Goal: Find specific fact: Find specific fact

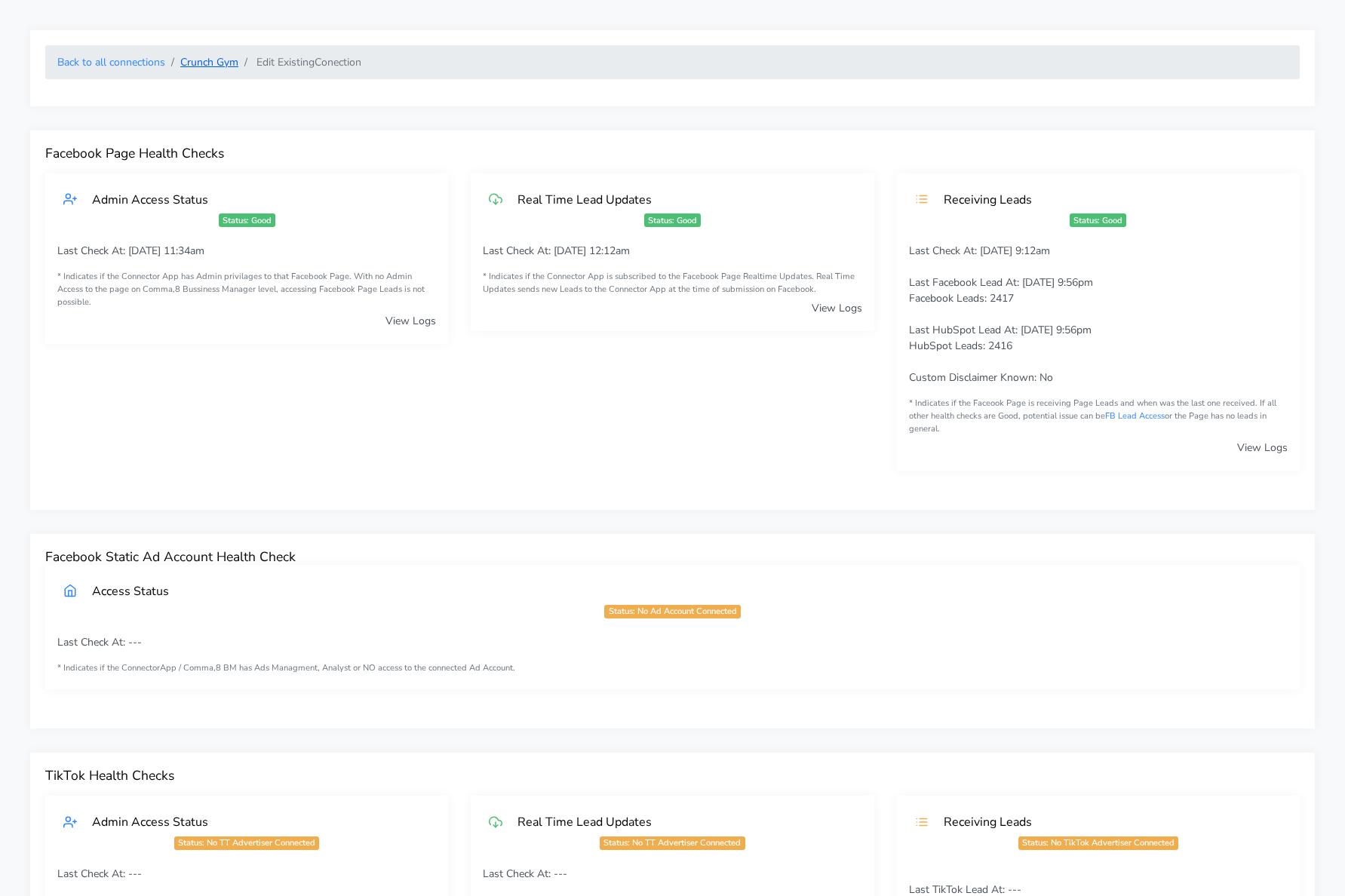
click at [200, 64] on link "Crunch Gym" at bounding box center [209, 62] width 58 height 15
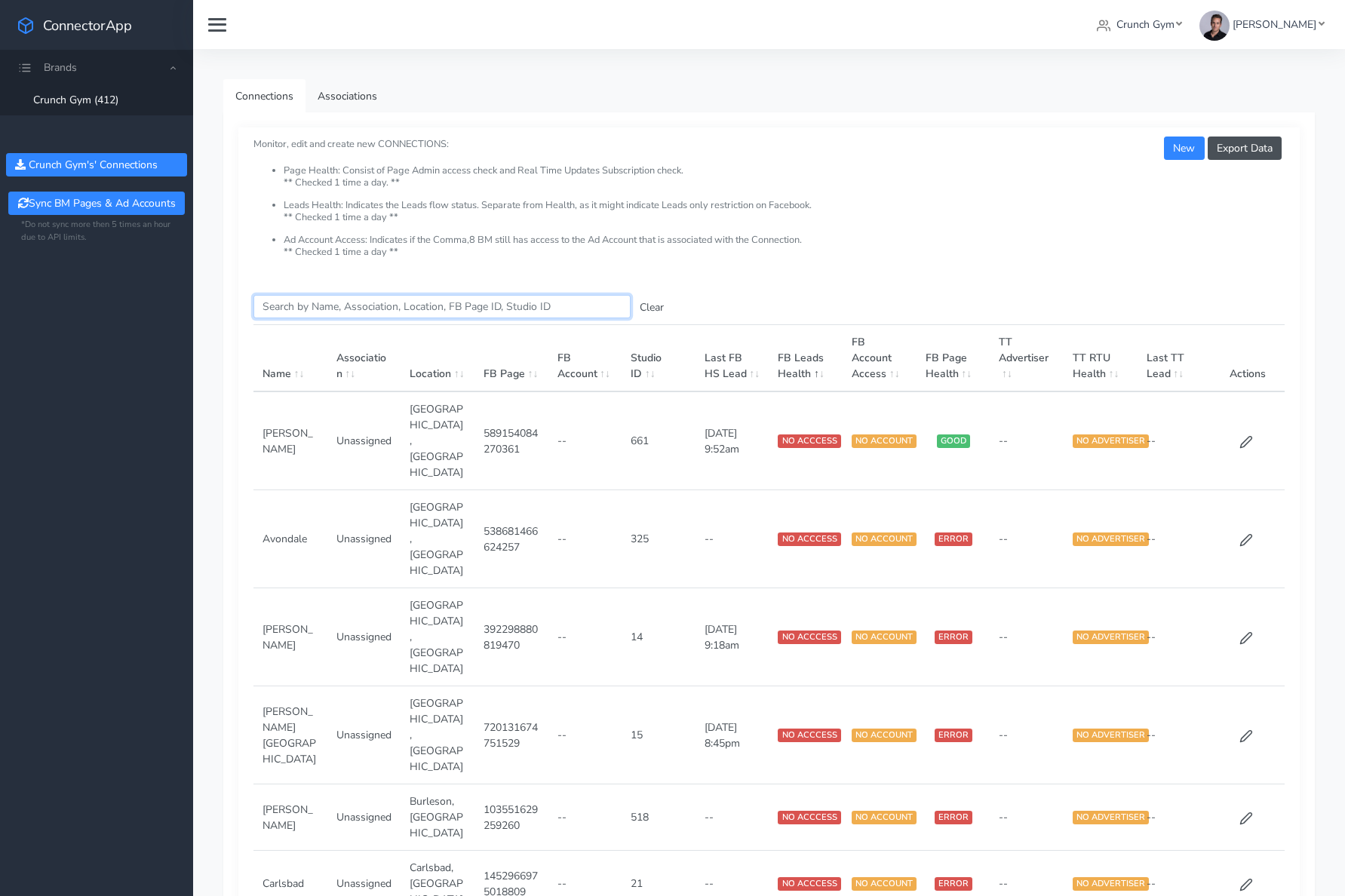
click at [340, 314] on input "Search this table" at bounding box center [441, 307] width 377 height 23
paste input "Crossgates"
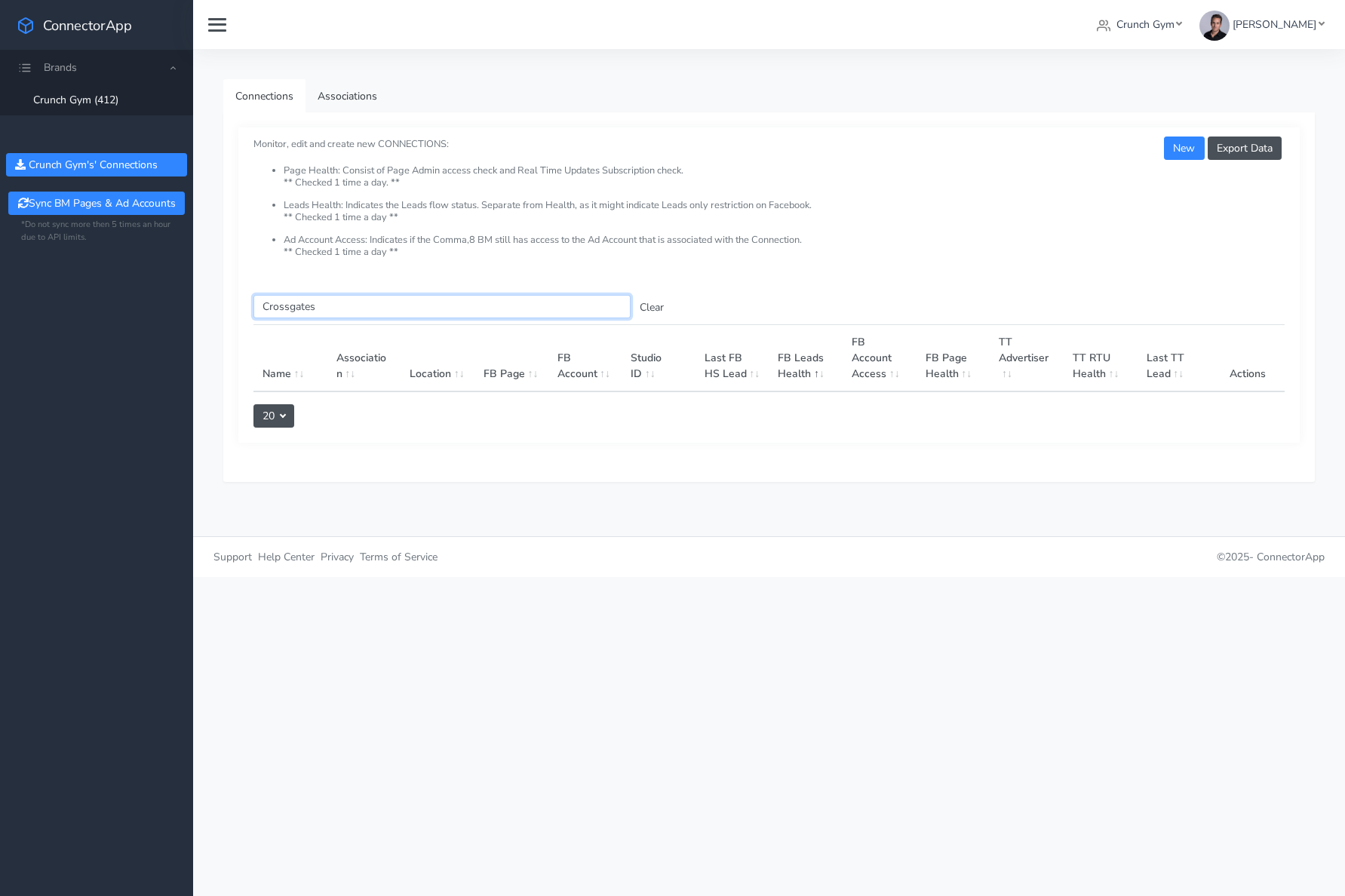
type input "Crossgates"
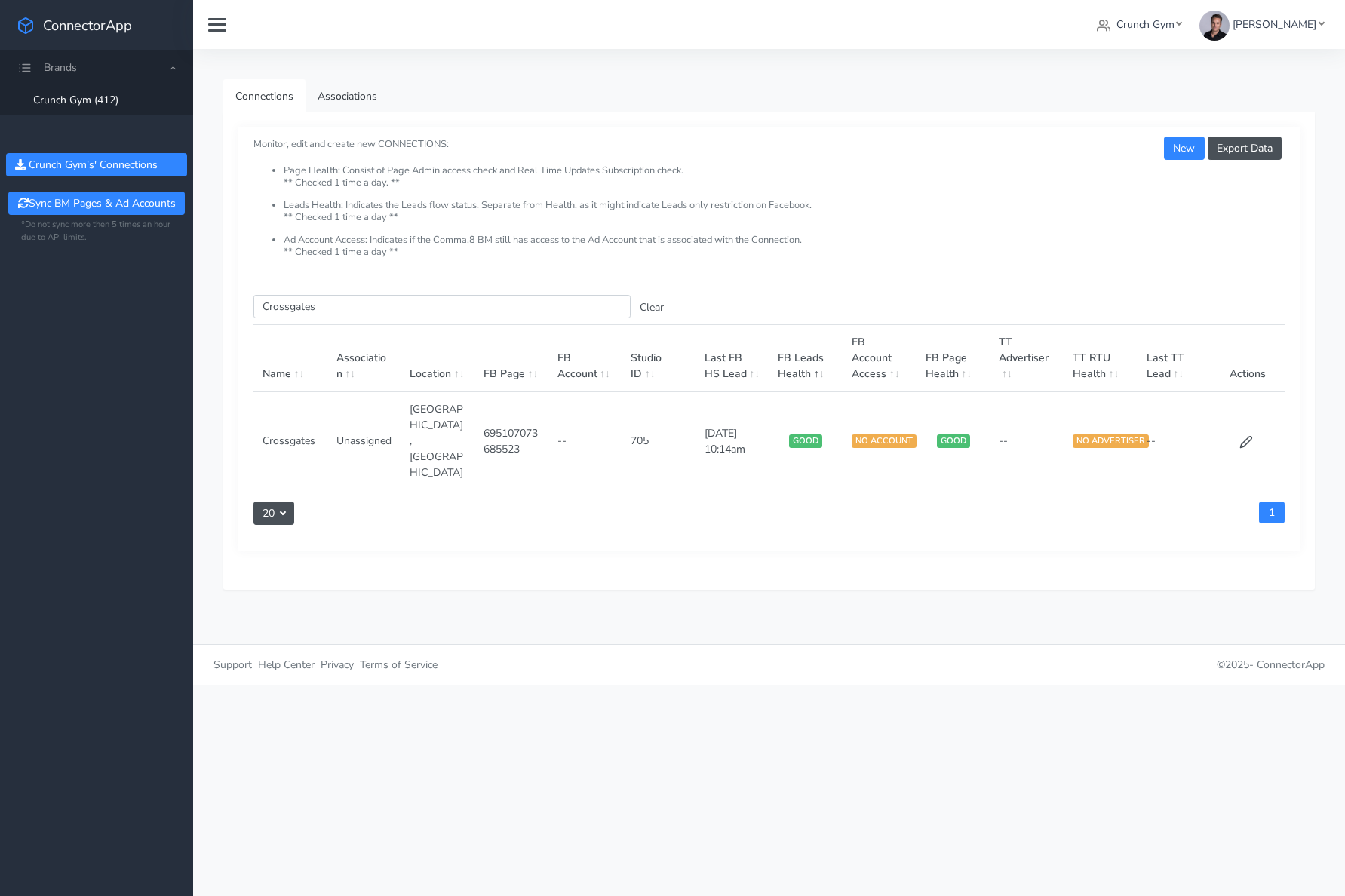
click at [648, 415] on td "705" at bounding box center [658, 441] width 74 height 98
click at [641, 417] on td "705" at bounding box center [658, 441] width 74 height 98
copy td "705"
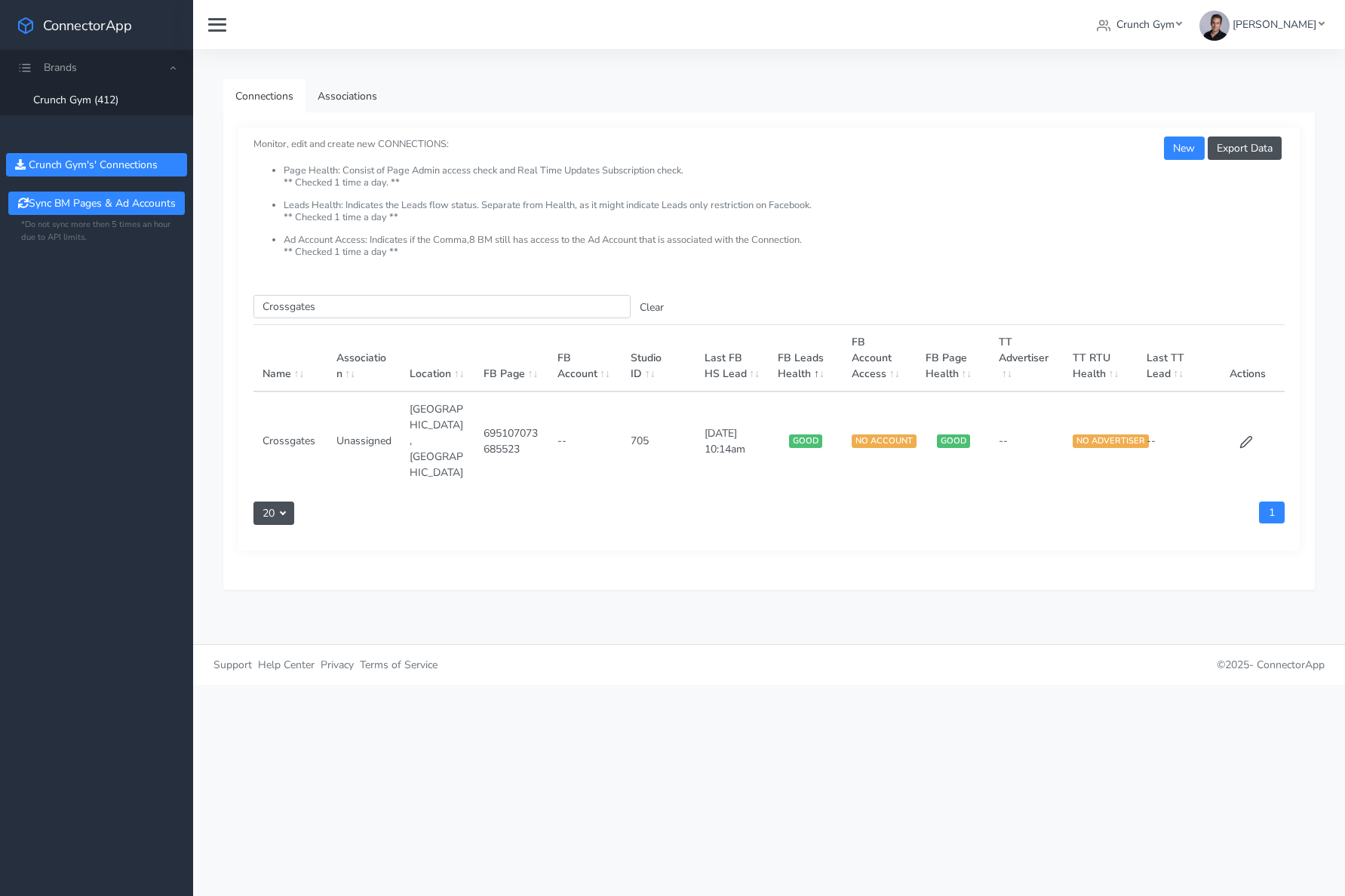
click at [1238, 414] on td at bounding box center [1247, 441] width 74 height 98
click at [1240, 435] on icon at bounding box center [1246, 442] width 14 height 14
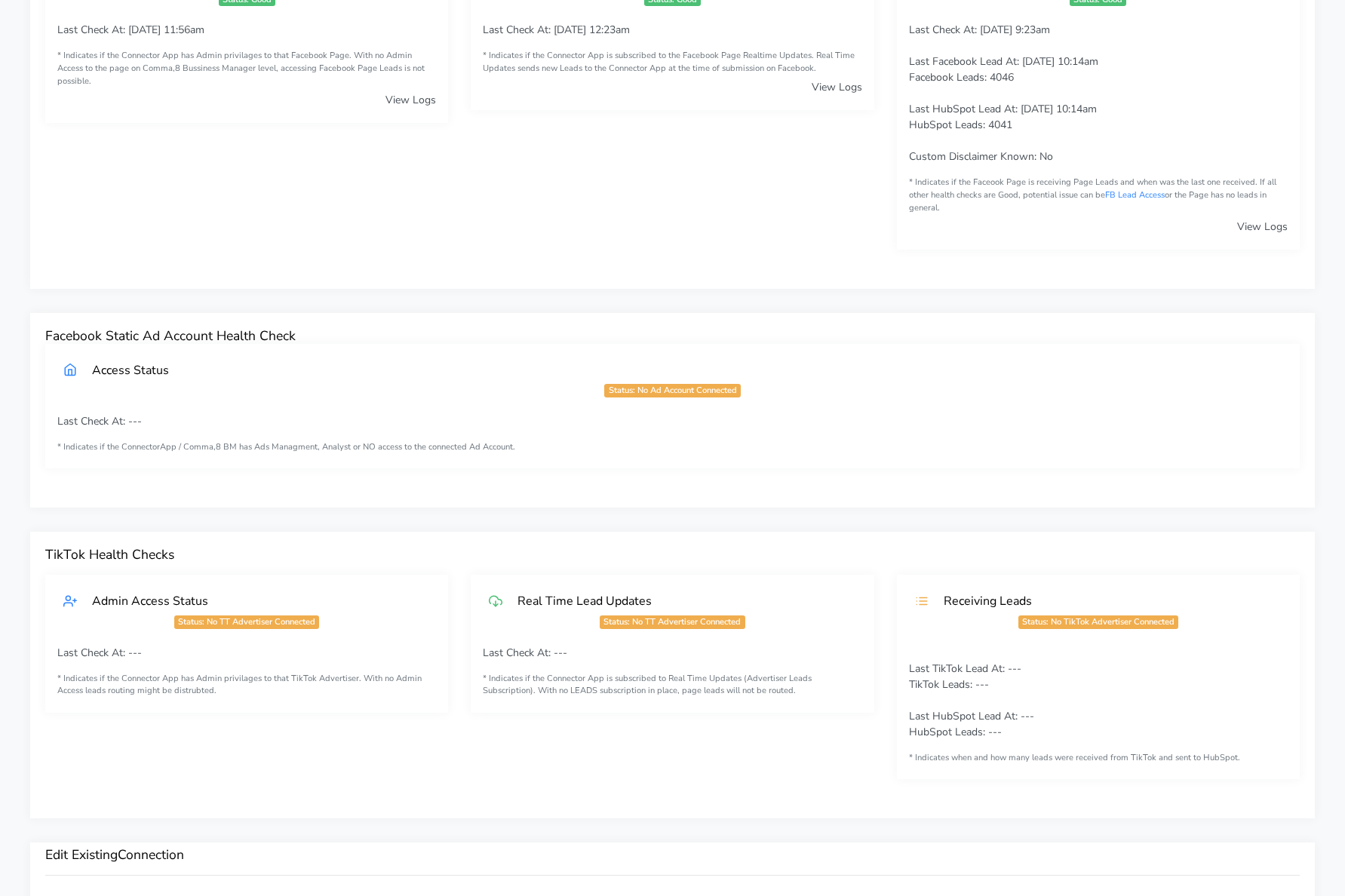
scroll to position [211, 0]
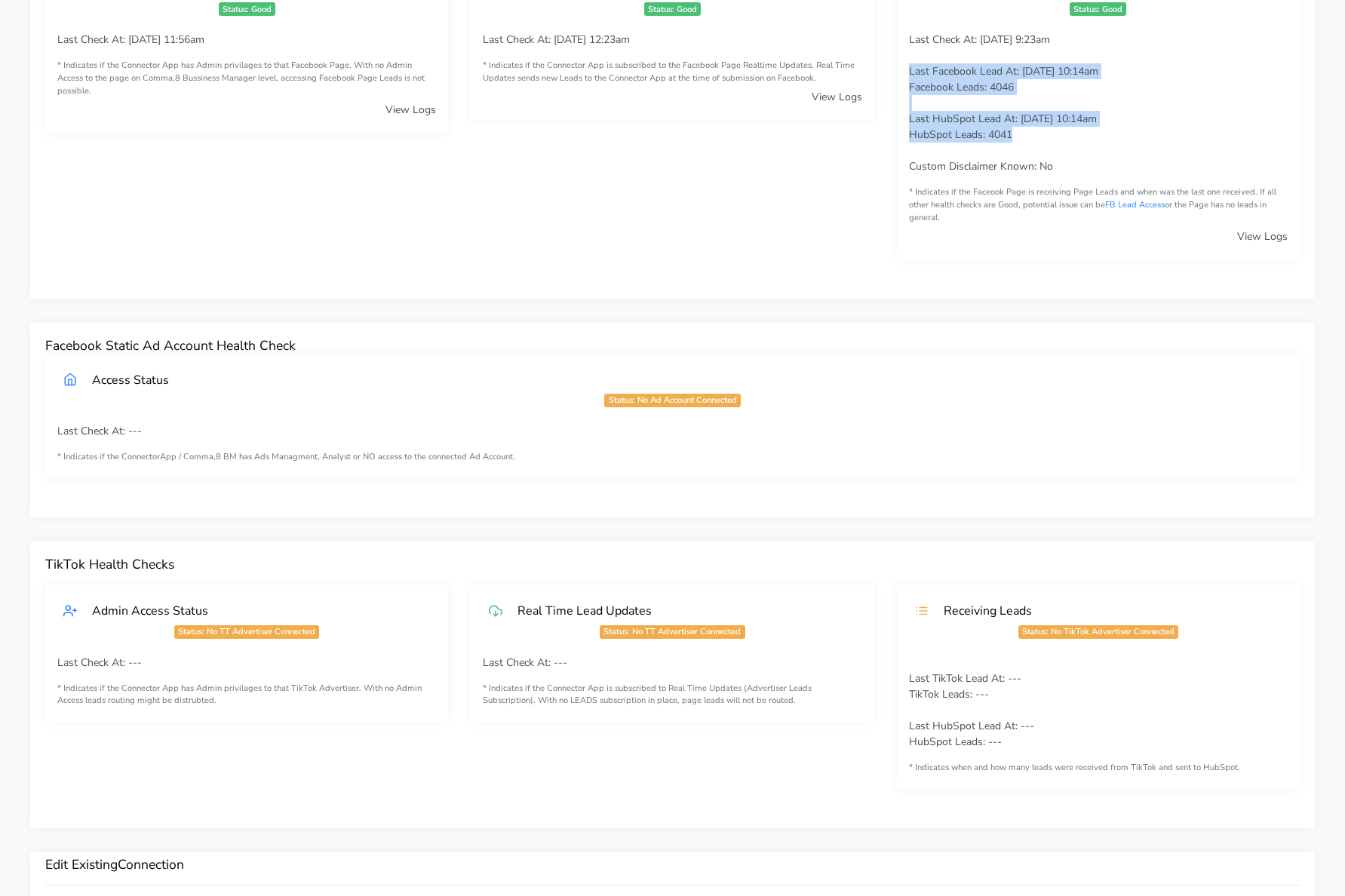
drag, startPoint x: 916, startPoint y: 100, endPoint x: 908, endPoint y: 67, distance: 34.0
click at [909, 67] on p "Last Check At: [DATE] 9:23am Last Facebook Lead At: [DATE] 10:14am Facebook Lea…" at bounding box center [1098, 103] width 379 height 142
copy p "Last Facebook Lead At: [DATE] 10:14am Facebook Leads: 4046 Last HubSpot Lead At…"
